Goal: Task Accomplishment & Management: Use online tool/utility

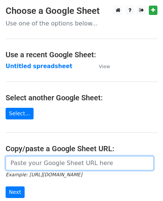
click at [39, 159] on input "url" at bounding box center [80, 163] width 148 height 14
paste input "https://docs.google.com/spreadsheets/d/1Er_csY4Wwc48k26da4NOfkHCQF96AUKm75TdkXl…"
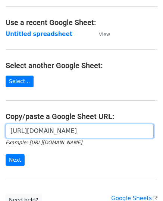
scroll to position [95, 0]
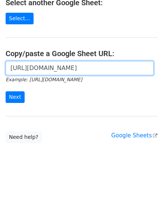
type input "https://docs.google.com/spreadsheets/d/1Er_csY4Wwc48k26da4NOfkHCQF96AUKm75TdkXl…"
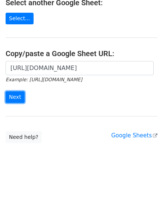
scroll to position [0, 0]
click at [15, 96] on input "Next" at bounding box center [15, 97] width 19 height 12
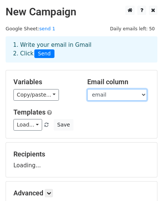
click at [107, 95] on select "email website" at bounding box center [117, 95] width 60 height 12
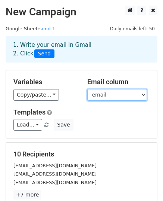
click at [106, 94] on select "email website" at bounding box center [117, 95] width 60 height 12
click at [87, 89] on select "email website" at bounding box center [117, 95] width 60 height 12
click at [105, 95] on select "email website" at bounding box center [117, 95] width 60 height 12
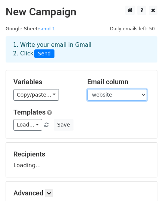
select select "email"
click at [87, 89] on select "email website" at bounding box center [117, 95] width 60 height 12
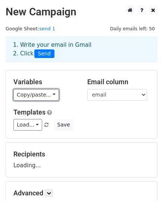
click at [29, 96] on link "Copy/paste..." at bounding box center [36, 95] width 46 height 12
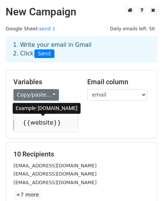
click at [43, 122] on link "{{website}}" at bounding box center [46, 123] width 64 height 12
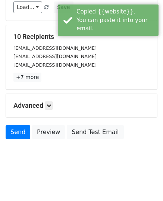
scroll to position [118, 0]
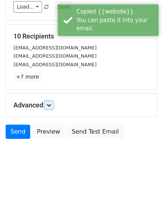
click at [51, 104] on icon at bounding box center [49, 105] width 4 height 4
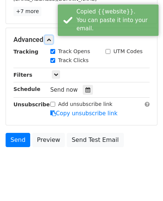
scroll to position [191, 0]
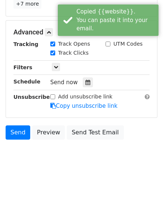
click at [83, 84] on div at bounding box center [88, 82] width 10 height 10
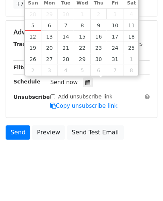
type input "2025-10-07 12:00"
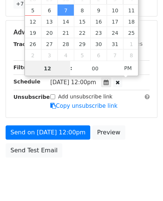
type input "9"
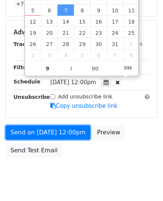
type input "2025-10-07 21:00"
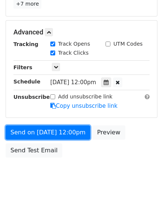
click at [55, 131] on link "Send on Oct 7 at 12:00pm" at bounding box center [48, 132] width 85 height 14
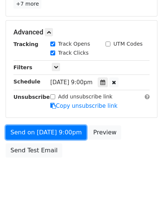
click at [40, 127] on link "Send on Oct 7 at 9:00pm" at bounding box center [46, 132] width 81 height 14
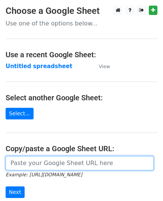
click at [38, 161] on input "url" at bounding box center [80, 163] width 148 height 14
paste input "https://docs.google.com/spreadsheets/d/1tp5PcYrvay9HohKP8C_l4xQLdPTNCowHIbv377Z…"
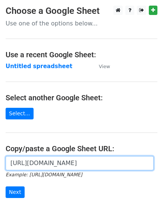
scroll to position [0, 160]
type input "https://docs.google.com/spreadsheets/d/1tp5PcYrvay9HohKP8C_l4xQLdPTNCowHIbv377Z…"
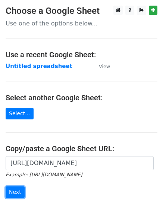
click at [8, 190] on input "Next" at bounding box center [15, 192] width 19 height 12
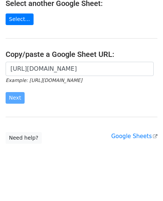
scroll to position [95, 0]
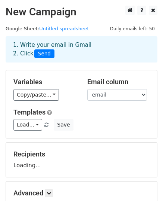
click at [42, 95] on link "Copy/paste..." at bounding box center [36, 95] width 46 height 12
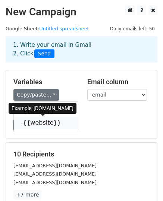
click at [37, 123] on link "{{website}}" at bounding box center [46, 123] width 64 height 12
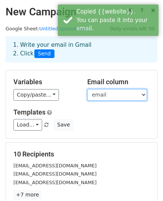
click at [105, 95] on select "email website" at bounding box center [117, 95] width 60 height 12
click at [87, 89] on select "email website" at bounding box center [117, 95] width 60 height 12
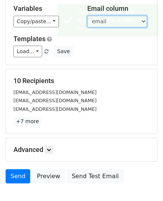
scroll to position [118, 0]
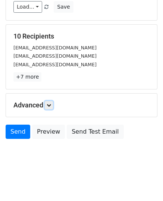
click at [51, 103] on icon at bounding box center [49, 105] width 4 height 4
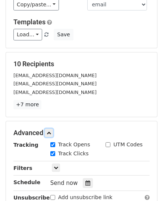
scroll to position [79, 0]
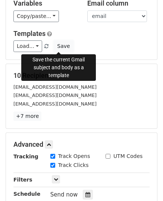
click at [55, 48] on button "Save" at bounding box center [63, 46] width 19 height 12
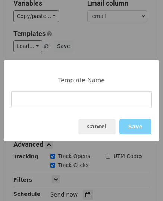
click at [50, 51] on div "Template Name Cancel Save" at bounding box center [81, 100] width 163 height 201
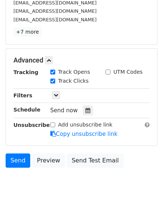
scroll to position [191, 0]
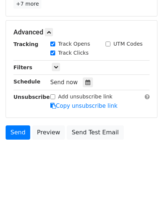
click at [86, 81] on icon at bounding box center [88, 82] width 5 height 5
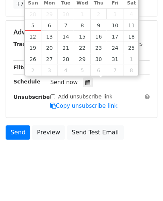
type input "2025-10-08 12:00"
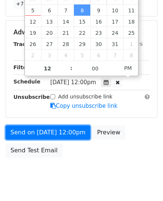
click at [57, 132] on link "Send on Oct 8 at 12:00pm" at bounding box center [48, 132] width 85 height 14
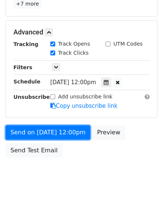
click at [56, 130] on link "Send on Oct 8 at 12:00pm" at bounding box center [48, 132] width 85 height 14
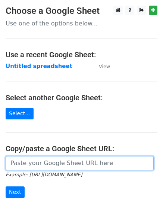
click at [42, 163] on input "url" at bounding box center [80, 163] width 148 height 14
paste input "https://docs.google.com/spreadsheets/d/1tp5PcYrvay9HohKP8C_l4xQLdPTNCowHIbv377Z…"
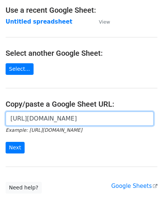
scroll to position [95, 0]
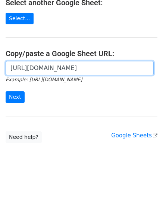
type input "https://docs.google.com/spreadsheets/d/1tp5PcYrvay9HohKP8C_l4xQLdPTNCowHIbv377Z…"
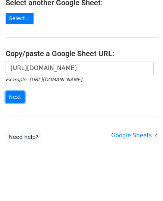
scroll to position [0, 0]
click at [19, 99] on input "Next" at bounding box center [15, 97] width 19 height 12
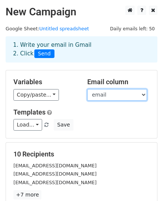
click at [102, 93] on select "email website" at bounding box center [117, 95] width 60 height 12
click at [87, 89] on select "email website" at bounding box center [117, 95] width 60 height 12
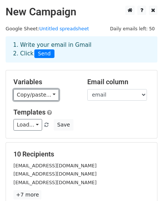
click at [37, 96] on link "Copy/paste..." at bounding box center [36, 95] width 46 height 12
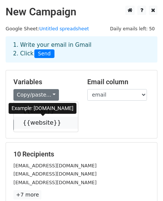
click at [41, 121] on link "{{website}}" at bounding box center [46, 123] width 64 height 12
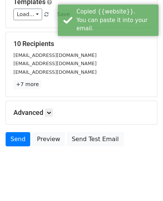
scroll to position [118, 0]
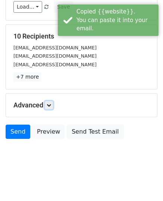
click at [50, 107] on link at bounding box center [49, 105] width 8 height 8
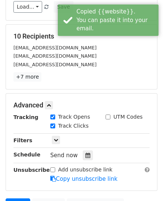
click at [84, 157] on div at bounding box center [88, 155] width 10 height 10
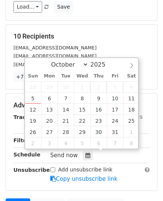
type input "2025-10-08 12:00"
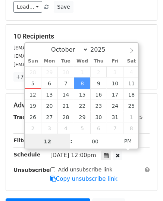
type input "9"
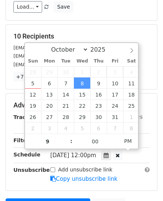
type input "2025-10-08 21:00"
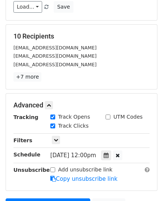
click at [41, 187] on div "Advanced Tracking Track Opens UTM Codes Track Clicks Filters Only include sprea…" at bounding box center [81, 141] width 151 height 97
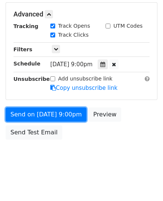
click at [37, 112] on link "Send on Oct 8 at 9:00pm" at bounding box center [46, 114] width 81 height 14
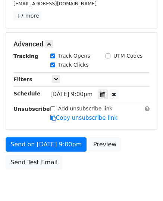
scroll to position [208, 0]
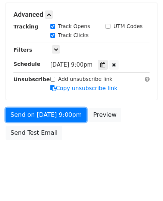
click at [36, 111] on link "Send on Oct 8 at 9:00pm" at bounding box center [46, 115] width 81 height 14
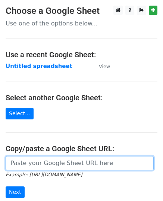
click at [39, 162] on input "url" at bounding box center [80, 163] width 148 height 14
paste input "[URL][DOMAIN_NAME]"
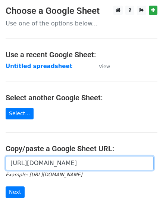
scroll to position [0, 161]
type input "[URL][DOMAIN_NAME]"
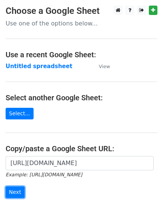
scroll to position [0, 0]
click at [7, 191] on input "Next" at bounding box center [15, 192] width 19 height 12
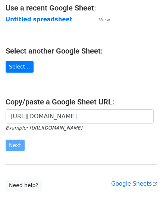
scroll to position [95, 0]
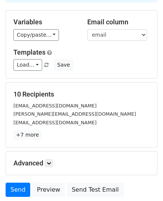
scroll to position [50, 0]
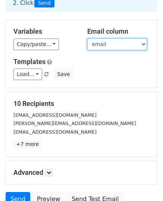
click at [96, 45] on select "email website" at bounding box center [117, 45] width 60 height 12
click at [87, 39] on select "email website" at bounding box center [117, 45] width 60 height 12
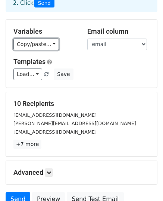
click at [20, 40] on link "Copy/paste..." at bounding box center [36, 45] width 46 height 12
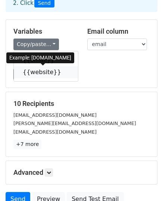
click at [37, 71] on link "{{website}}" at bounding box center [46, 72] width 64 height 12
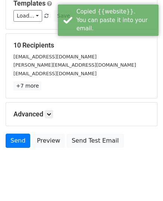
scroll to position [118, 0]
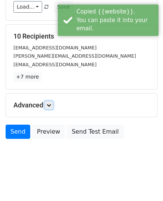
click at [51, 104] on icon at bounding box center [49, 105] width 4 height 4
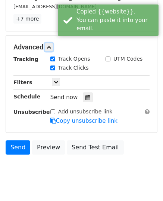
scroll to position [191, 0]
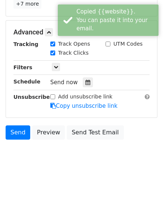
click at [86, 82] on icon at bounding box center [88, 82] width 5 height 5
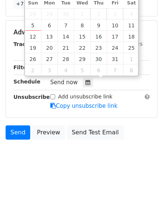
type input "2025-10-09 12:00"
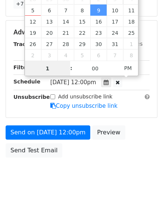
type input "10"
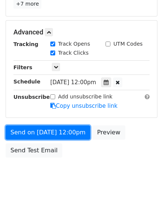
type input "2025-10-09 22:00"
click at [58, 127] on link "Send on Oct 9 at 12:00pm" at bounding box center [48, 132] width 85 height 14
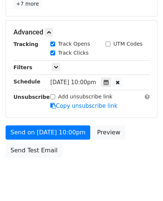
scroll to position [179, 0]
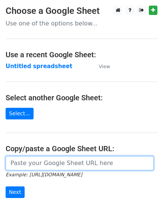
click at [42, 163] on input "url" at bounding box center [80, 163] width 148 height 14
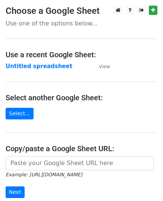
click at [64, 154] on main "Choose a Google Sheet Use one of the options below... Use a recent Google Sheet…" at bounding box center [81, 122] width 163 height 232
click at [60, 171] on icon "Example: [URL][DOMAIN_NAME]" at bounding box center [44, 174] width 77 height 7
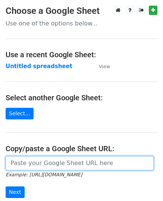
click at [58, 165] on input "url" at bounding box center [80, 163] width 148 height 14
paste input "[URL][DOMAIN_NAME]"
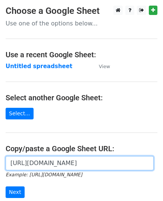
scroll to position [0, 165]
type input "[URL][DOMAIN_NAME]"
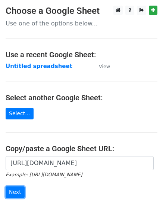
scroll to position [0, 0]
click at [14, 195] on input "Next" at bounding box center [15, 192] width 19 height 12
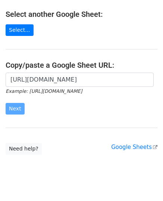
scroll to position [95, 0]
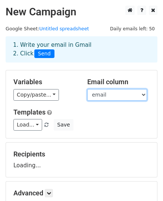
click at [99, 98] on select "email website" at bounding box center [117, 95] width 60 height 12
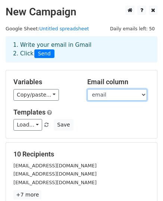
click at [87, 89] on select "email website" at bounding box center [117, 95] width 60 height 12
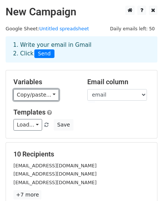
click at [38, 97] on link "Copy/paste..." at bounding box center [36, 95] width 46 height 12
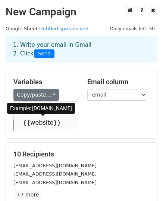
click at [45, 122] on link "{{website}}" at bounding box center [46, 123] width 64 height 12
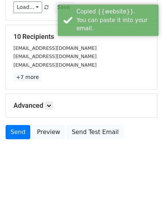
scroll to position [118, 0]
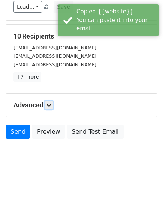
click at [53, 103] on link at bounding box center [49, 105] width 8 height 8
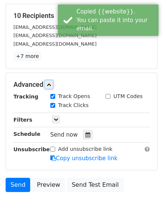
scroll to position [155, 0]
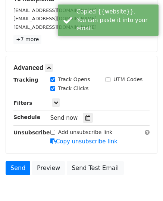
click at [83, 115] on div at bounding box center [88, 118] width 10 height 10
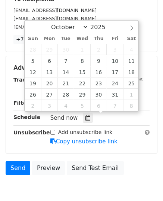
type input "2025-10-10 12:00"
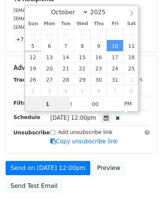
type input "10"
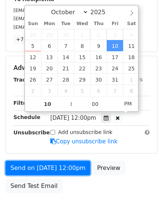
type input "2025-10-10 22:00"
click at [52, 163] on link "Send on Oct 10 at 12:00pm" at bounding box center [48, 168] width 85 height 14
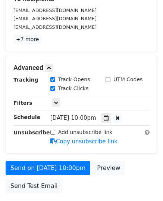
click at [52, 163] on div "Send on Oct 10 at 10:00pm Preview Send Test Email" at bounding box center [81, 179] width 163 height 36
